Goal: Task Accomplishment & Management: Complete application form

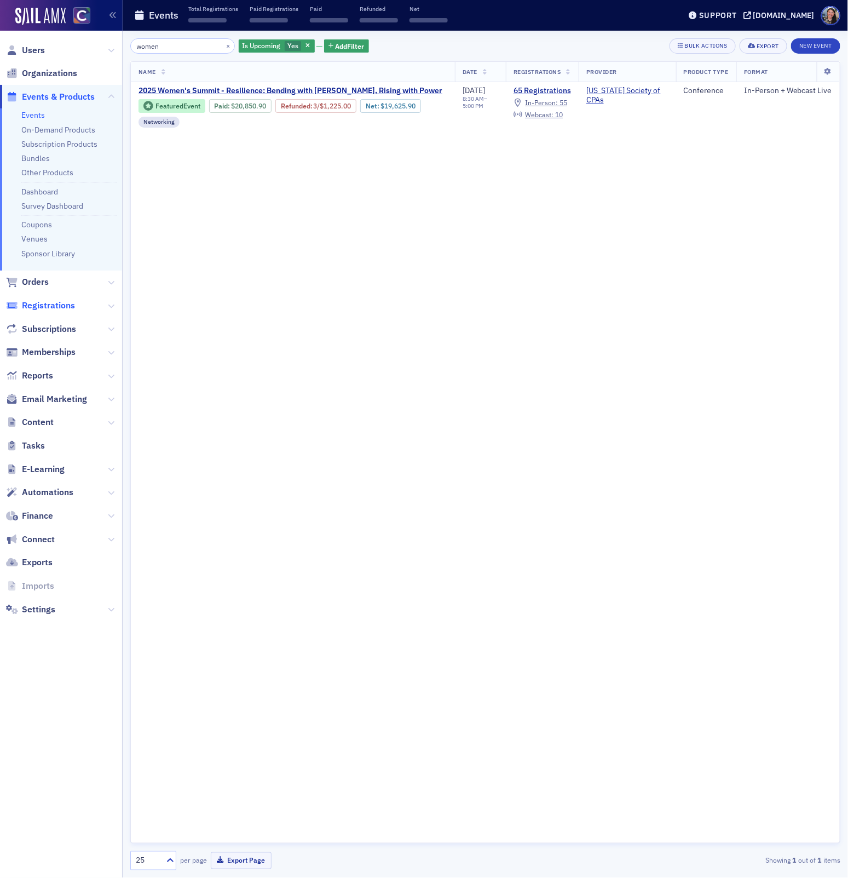
type input "women"
click at [45, 299] on span "Registrations" at bounding box center [48, 305] width 53 height 12
click at [45, 303] on span "Registrations" at bounding box center [48, 305] width 53 height 12
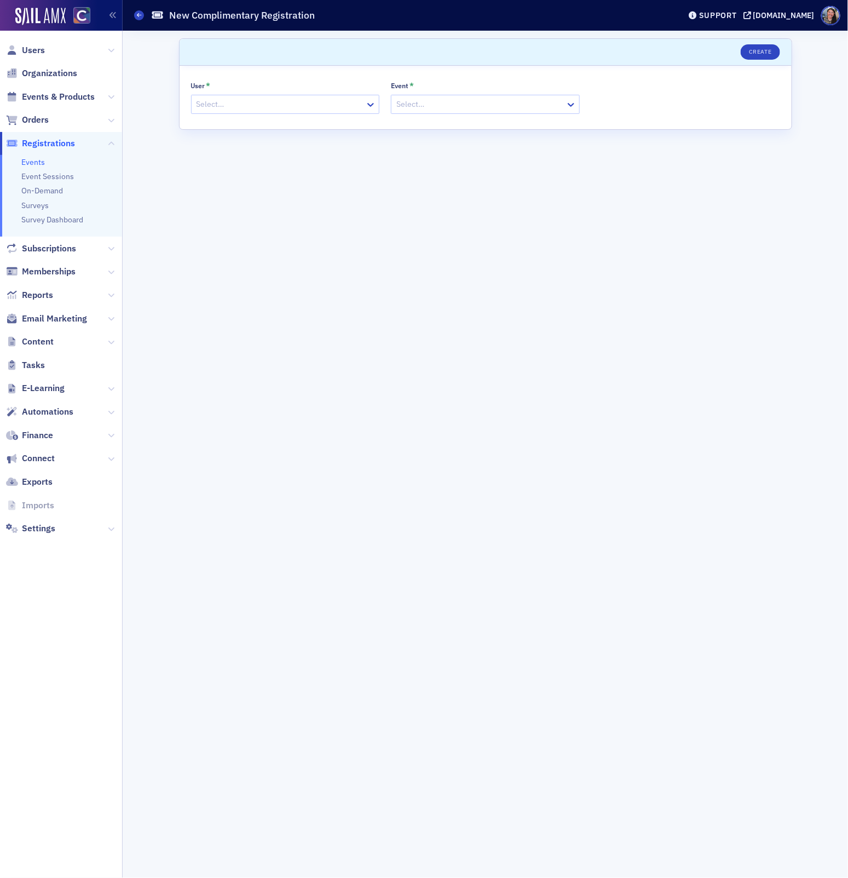
click at [324, 108] on div at bounding box center [279, 104] width 169 height 14
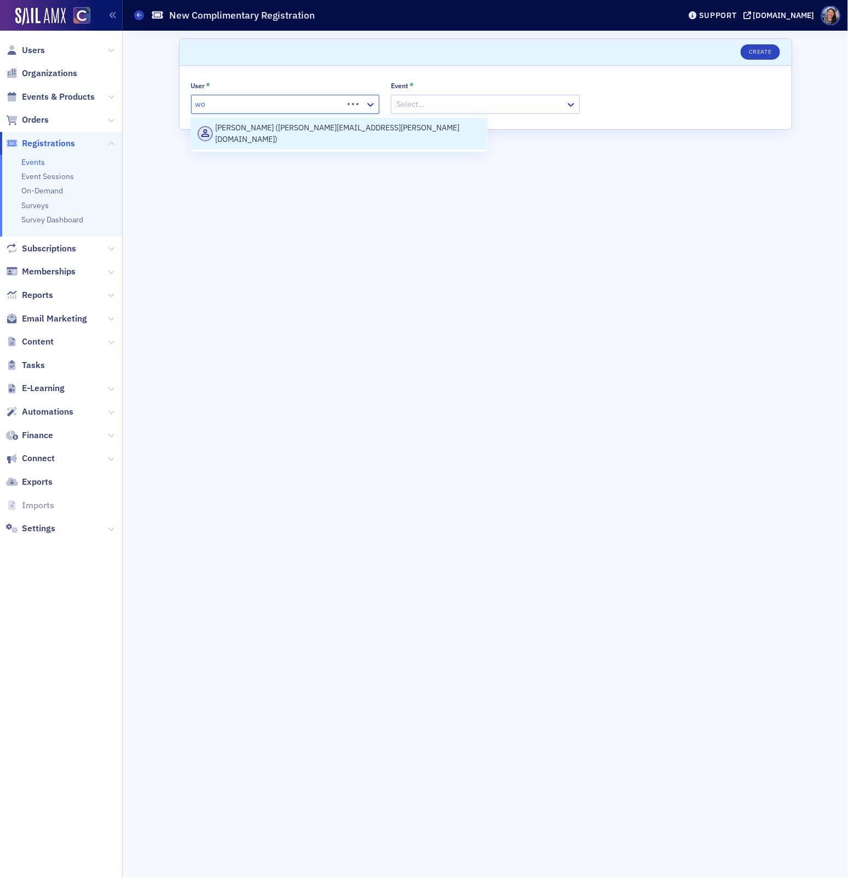
type input "w"
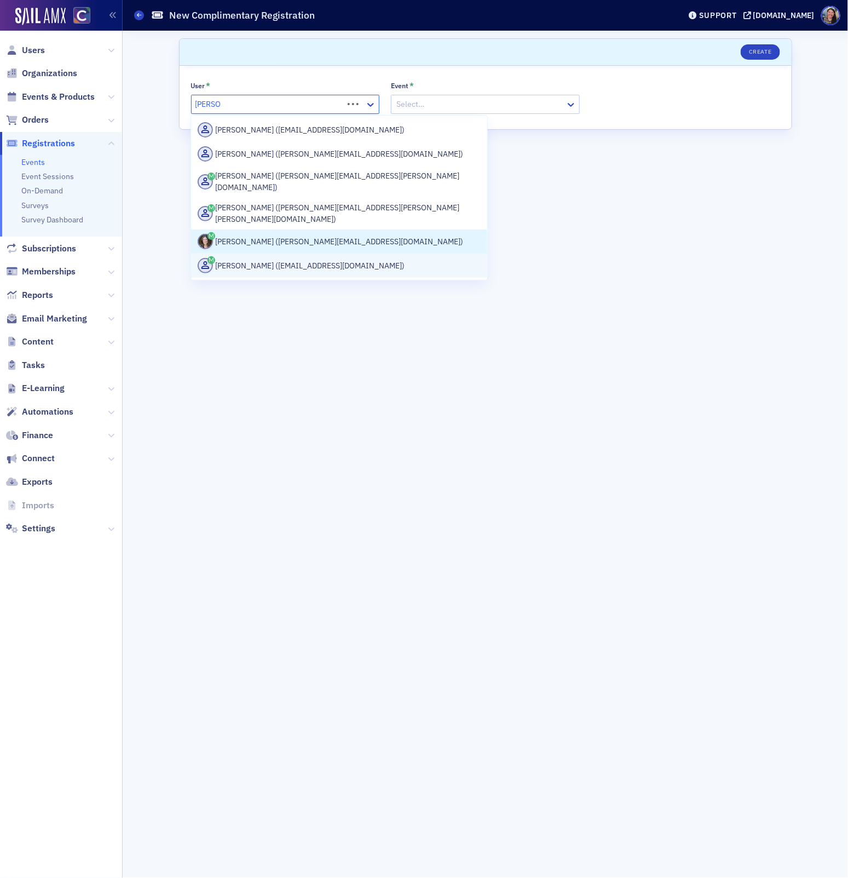
type input "tiffany.l"
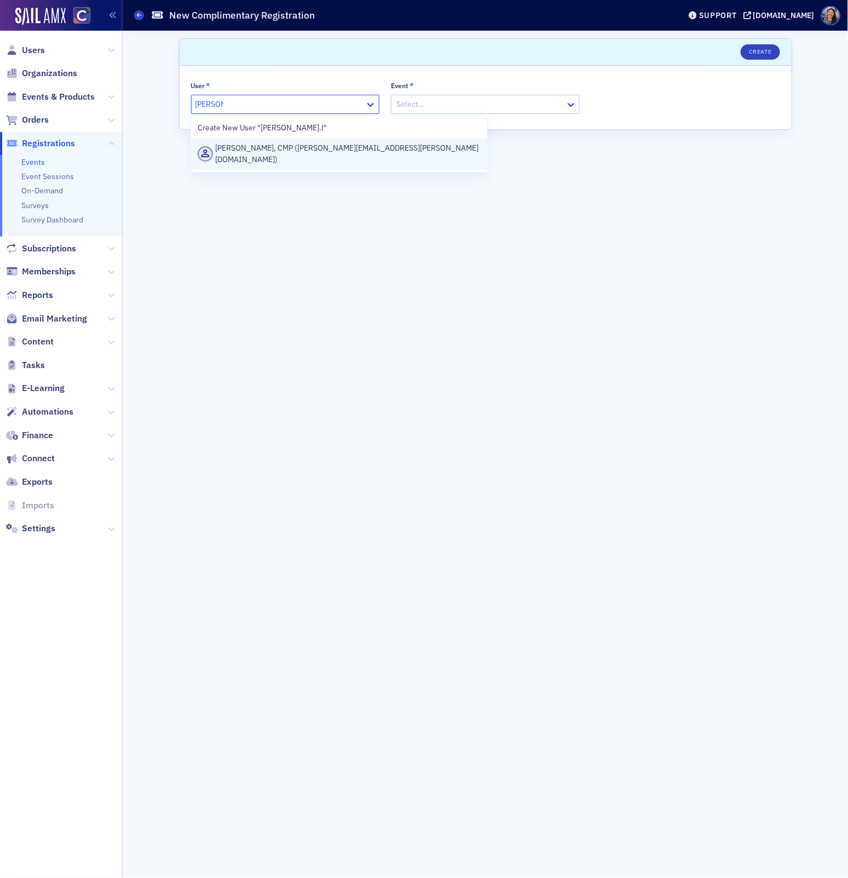
click at [301, 149] on div "Tiffany Carson, CMP (tiffany.l.carson@gmail.com)" at bounding box center [339, 153] width 282 height 23
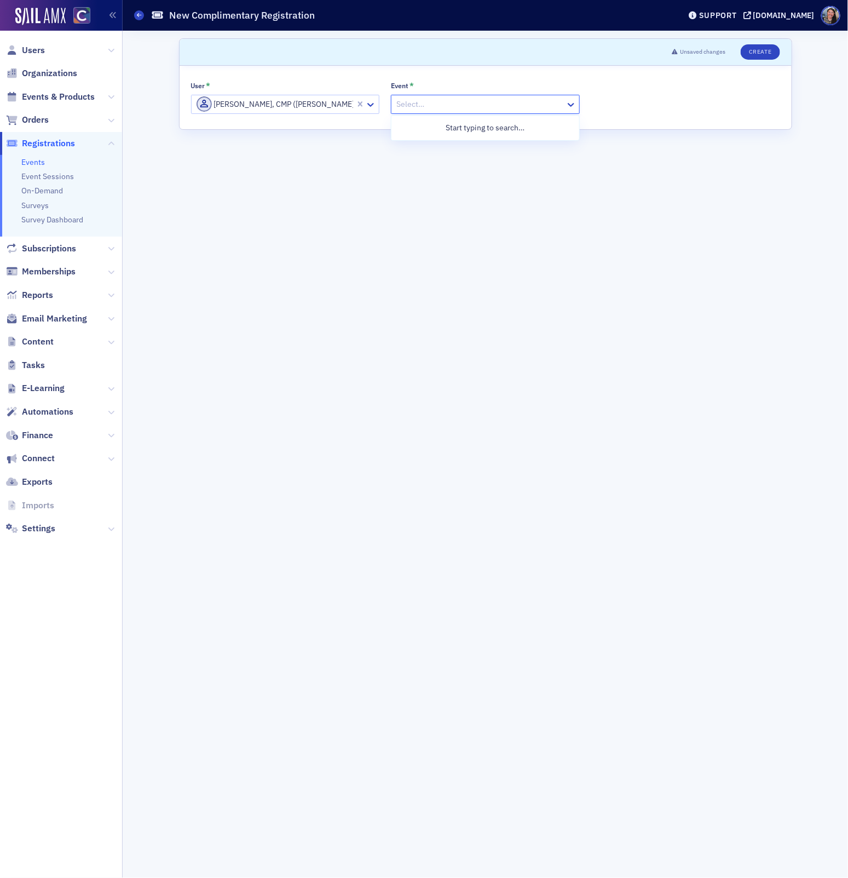
click at [473, 105] on div at bounding box center [479, 104] width 169 height 14
type input "women"
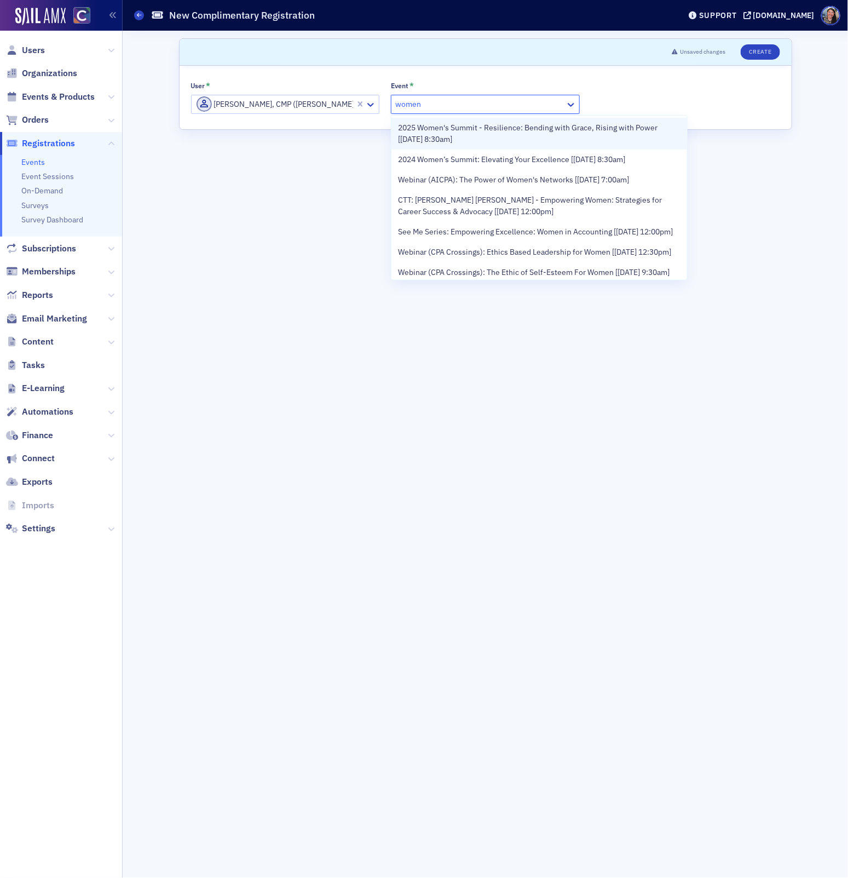
click at [485, 130] on span "2025 Women's Summit - Resilience: Bending with Grace, Rising with Power [8/22/2…" at bounding box center [539, 133] width 282 height 23
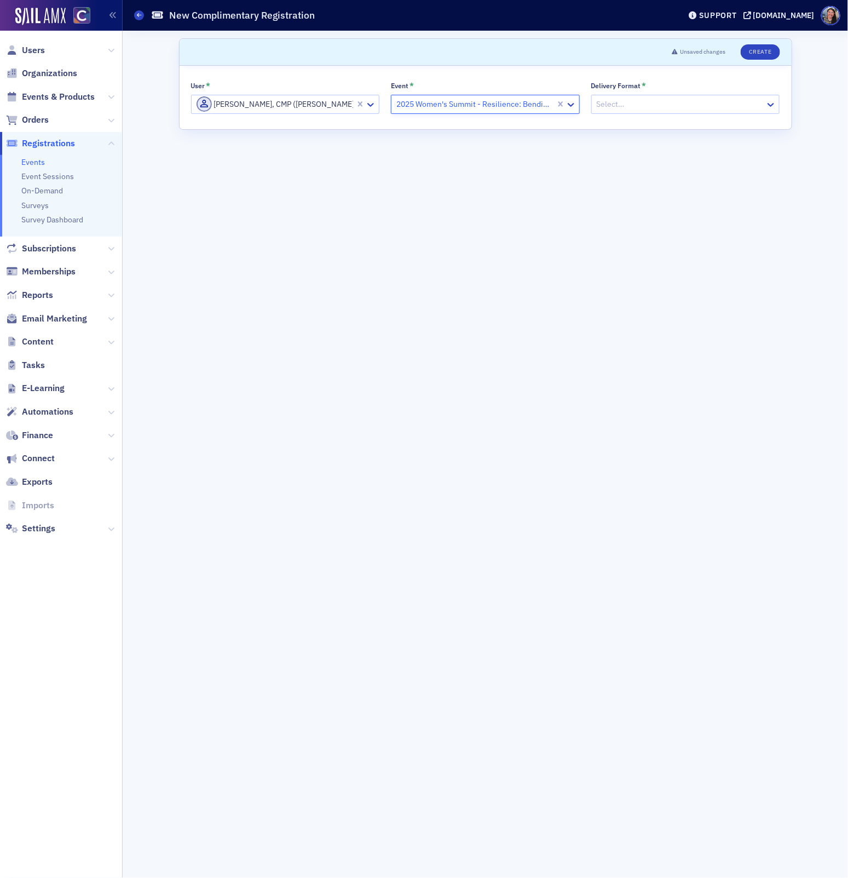
click at [630, 103] on div at bounding box center [680, 104] width 169 height 14
click at [622, 142] on div "Online" at bounding box center [685, 147] width 175 height 11
click at [757, 53] on button "Create" at bounding box center [760, 51] width 39 height 15
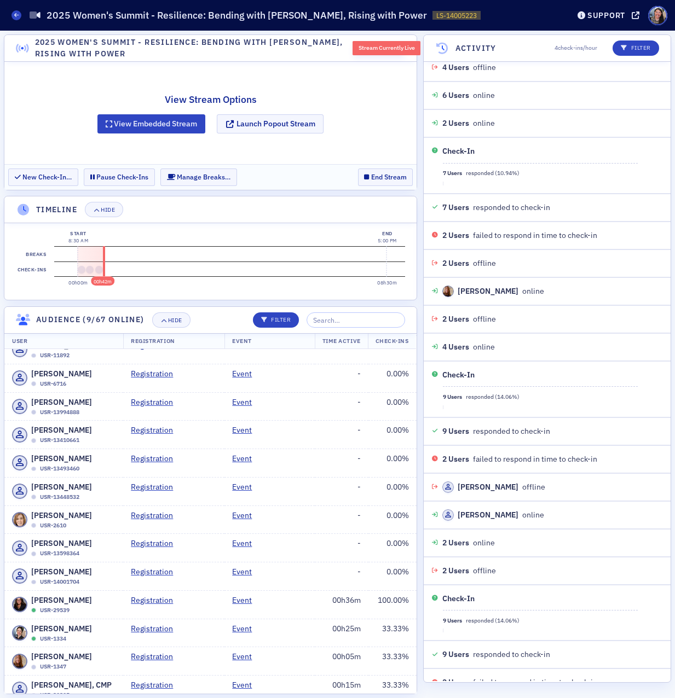
scroll to position [1553, 0]
